Goal: Navigation & Orientation: Find specific page/section

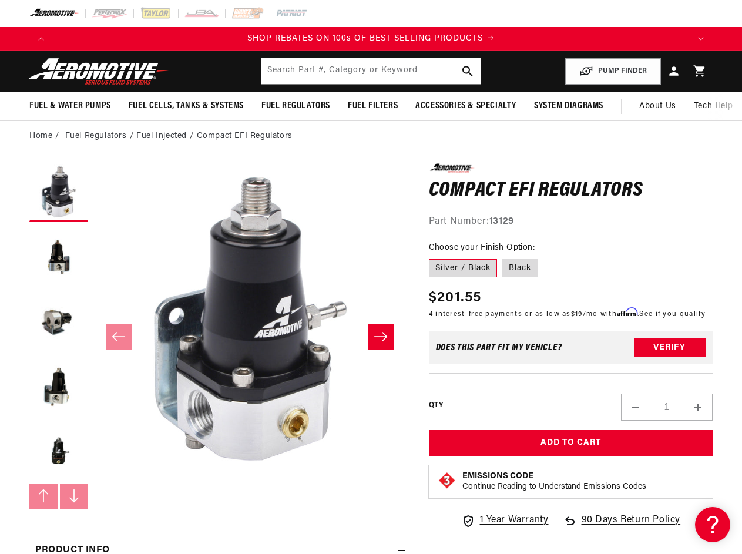
click at [94, 475] on button "Open media 1 in modal" at bounding box center [94, 475] width 0 height 0
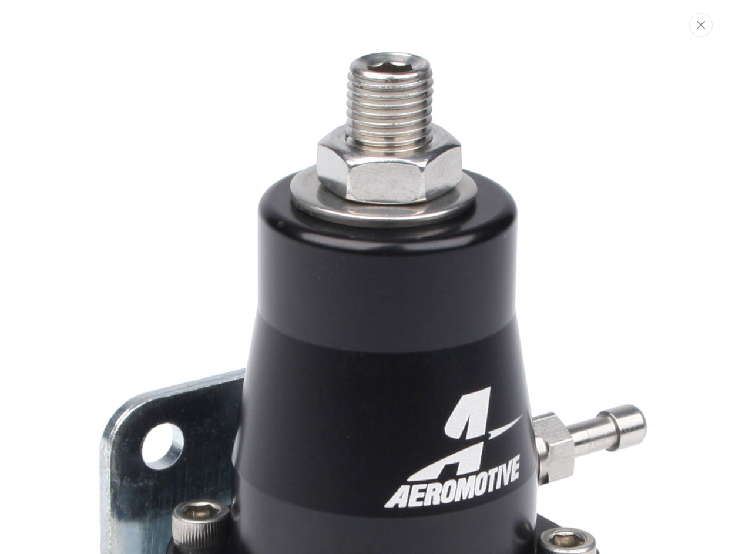
click at [41, 39] on div "Media gallery" at bounding box center [371, 277] width 742 height 554
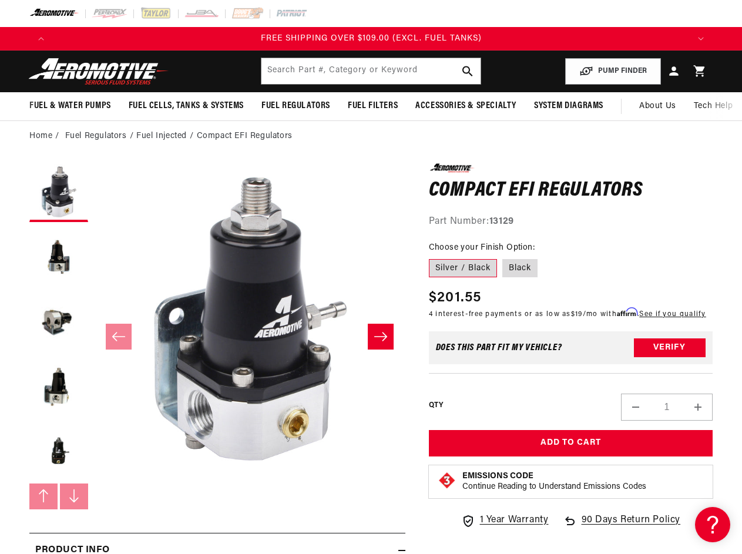
click at [701, 39] on icon "Translation missing: en.sections.announcements.next_announcement" at bounding box center [701, 39] width 6 height 4
click at [371, 71] on input "text" at bounding box center [370, 71] width 219 height 26
click at [613, 71] on button "PUMP FINDER" at bounding box center [613, 71] width 96 height 26
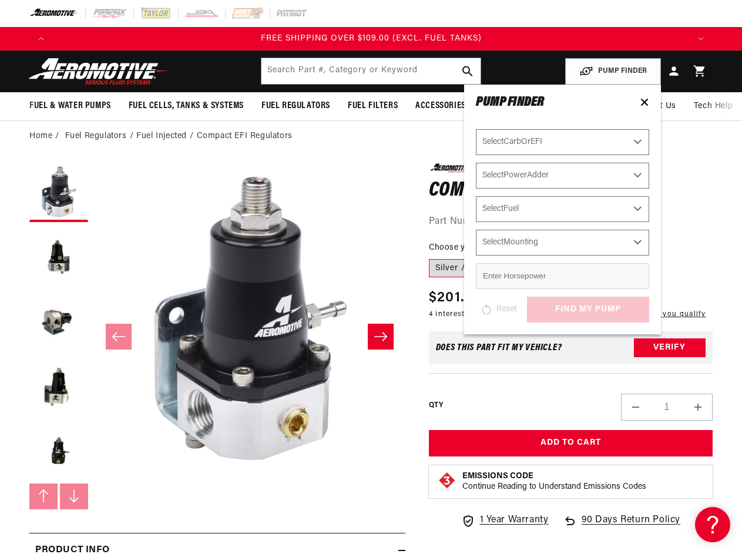
click at [70, 106] on span "Fuel & Water Pumps" at bounding box center [70, 106] width 82 height 12
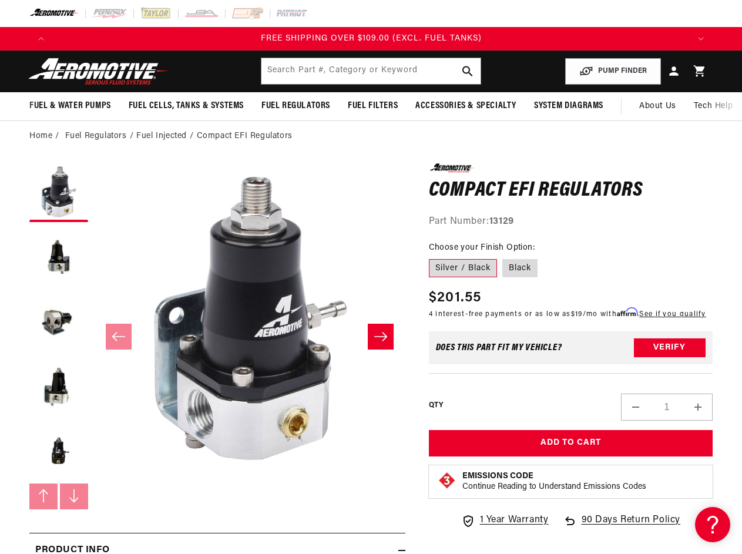
click at [186, 106] on span "Fuel Cells, Tanks & Systems" at bounding box center [186, 106] width 115 height 12
click at [295, 106] on span "Fuel Regulators" at bounding box center [295, 106] width 69 height 12
click at [372, 106] on span "Fuel Filters" at bounding box center [373, 106] width 50 height 12
click at [465, 106] on span "Accessories & Specialty" at bounding box center [465, 106] width 101 height 12
